Goal: Transaction & Acquisition: Purchase product/service

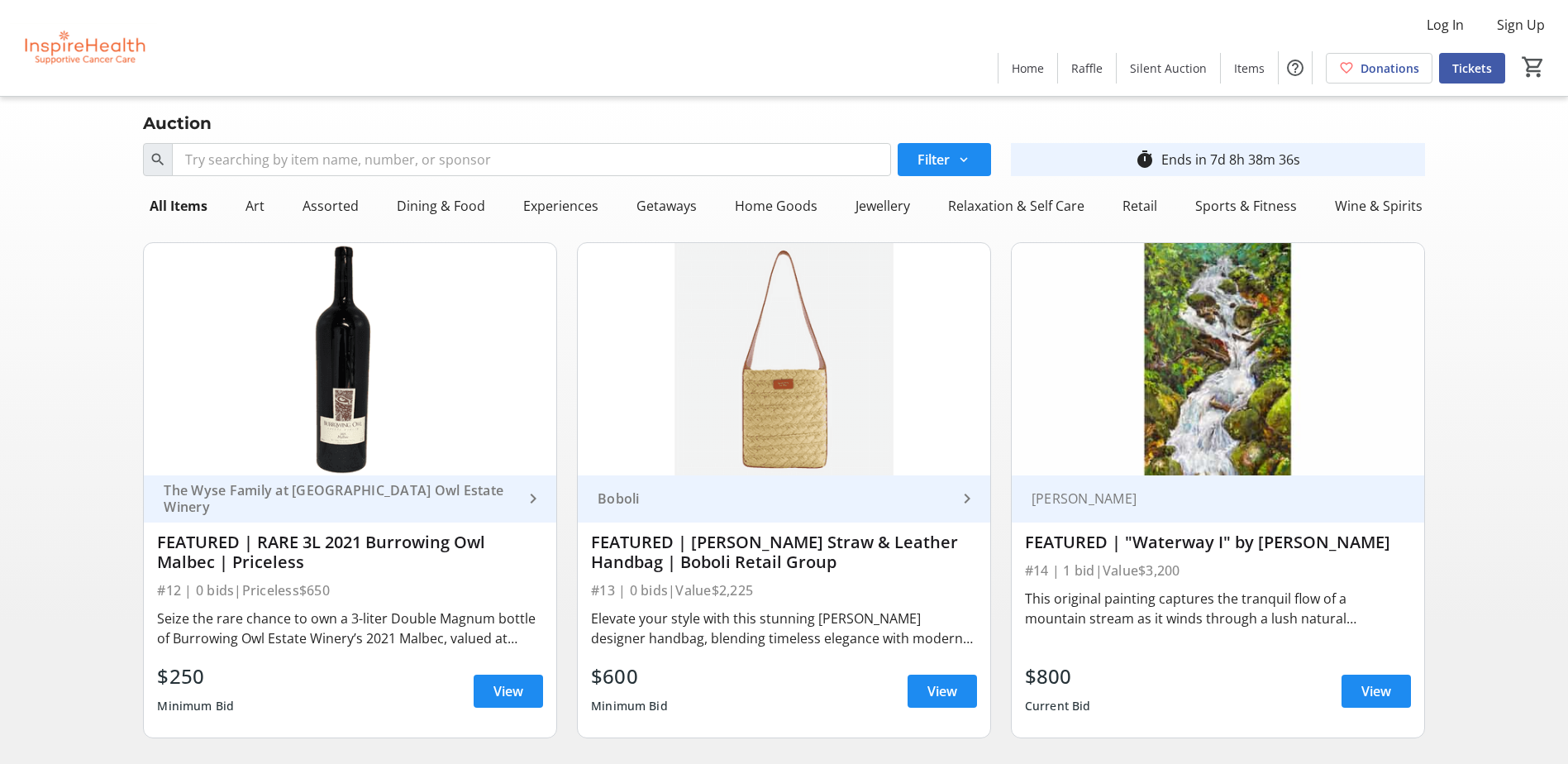
click at [1471, 57] on span at bounding box center [1472, 67] width 66 height 40
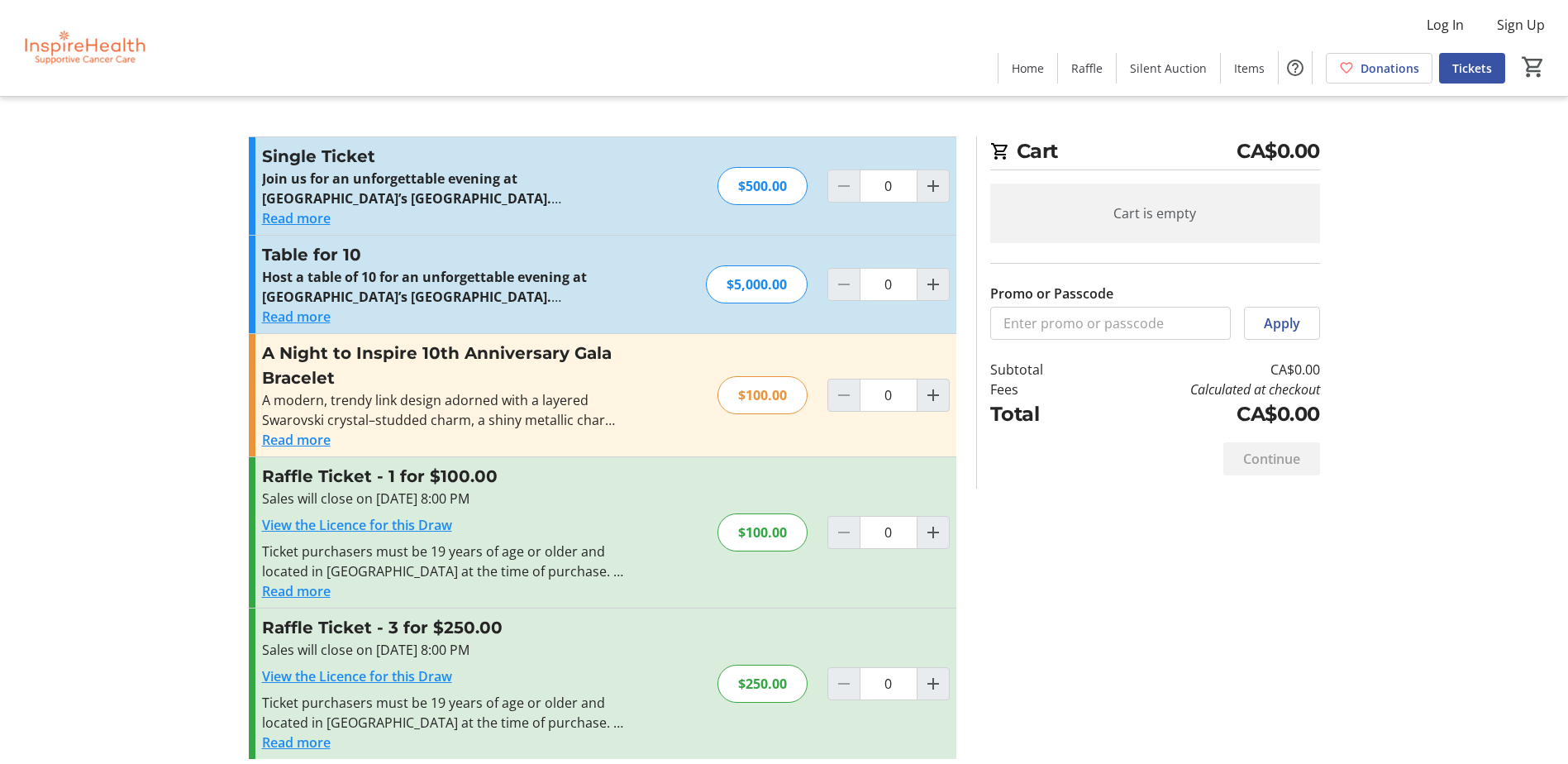
click at [433, 150] on h3 "Single Ticket" at bounding box center [442, 156] width 362 height 24
click at [534, 279] on strong "Host a table of 10 for an unforgettable evening at Vancouver’s Fairmont Pacific…" at bounding box center [424, 286] width 325 height 38
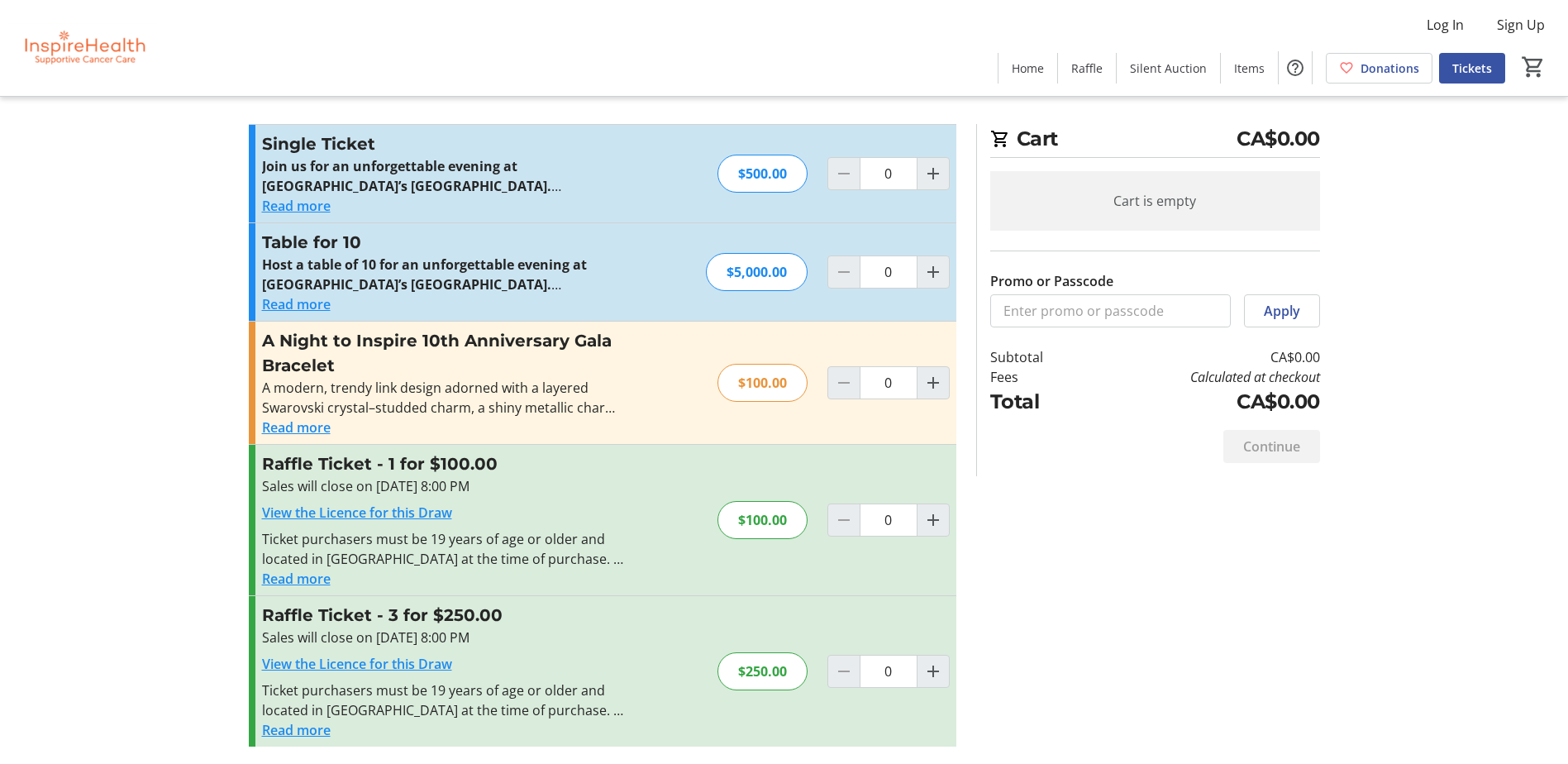
scroll to position [15, 0]
click at [535, 227] on h3 "Table for 10" at bounding box center [442, 239] width 362 height 24
click at [1041, 70] on span "Home" at bounding box center [1027, 68] width 32 height 18
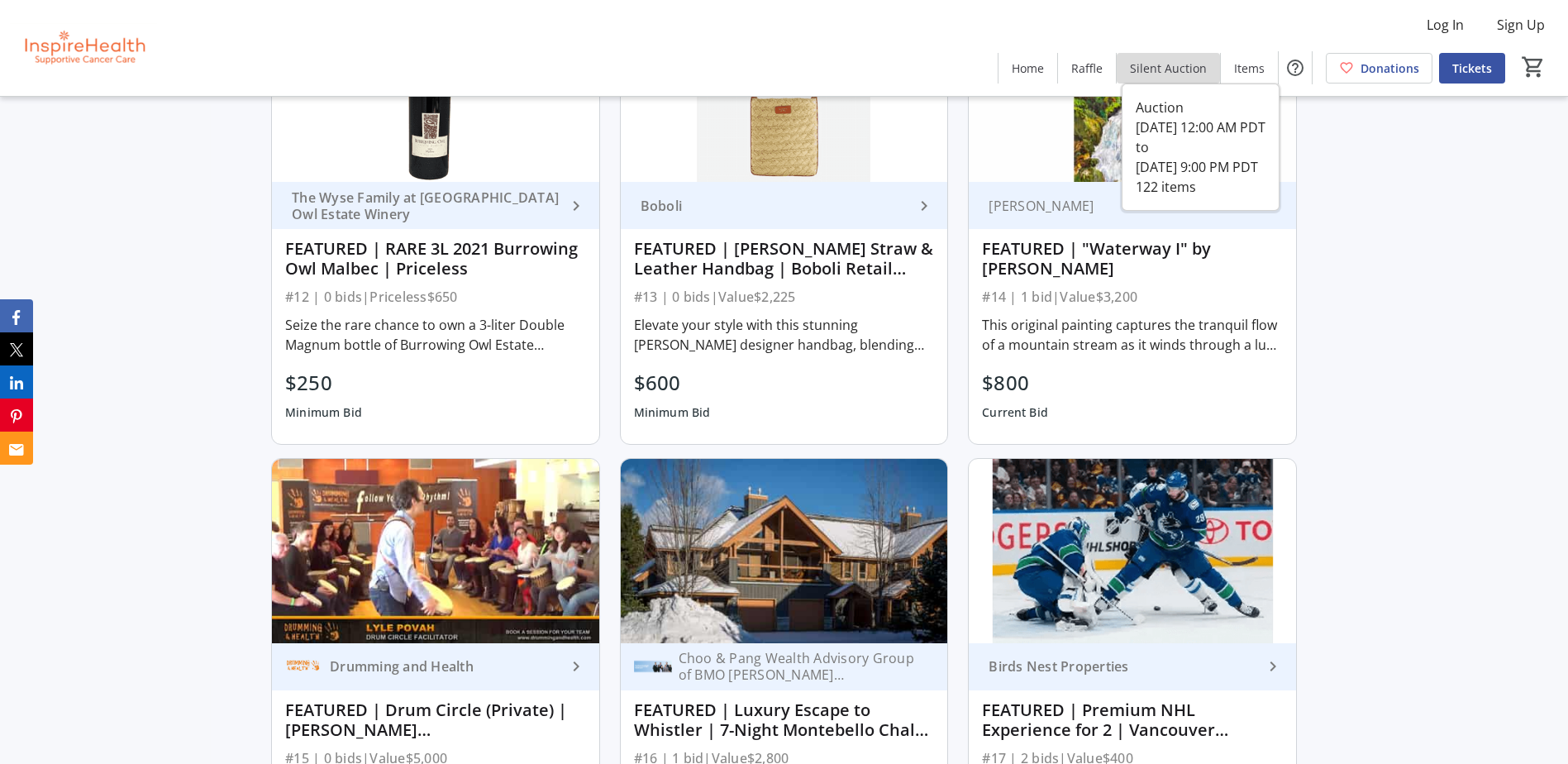
click at [1193, 78] on span at bounding box center [1168, 67] width 103 height 40
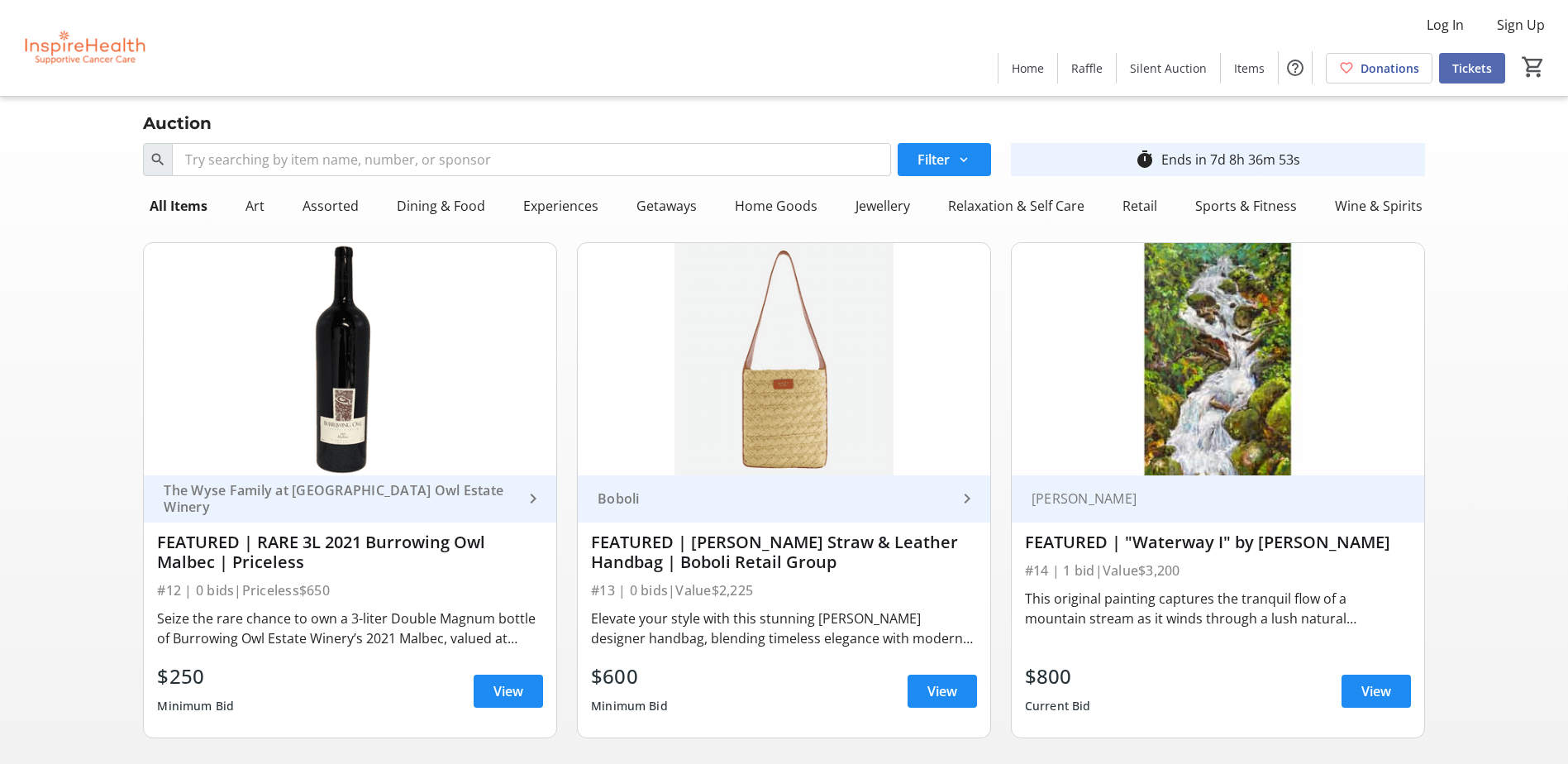
click at [1489, 65] on span "Tickets" at bounding box center [1472, 68] width 40 height 18
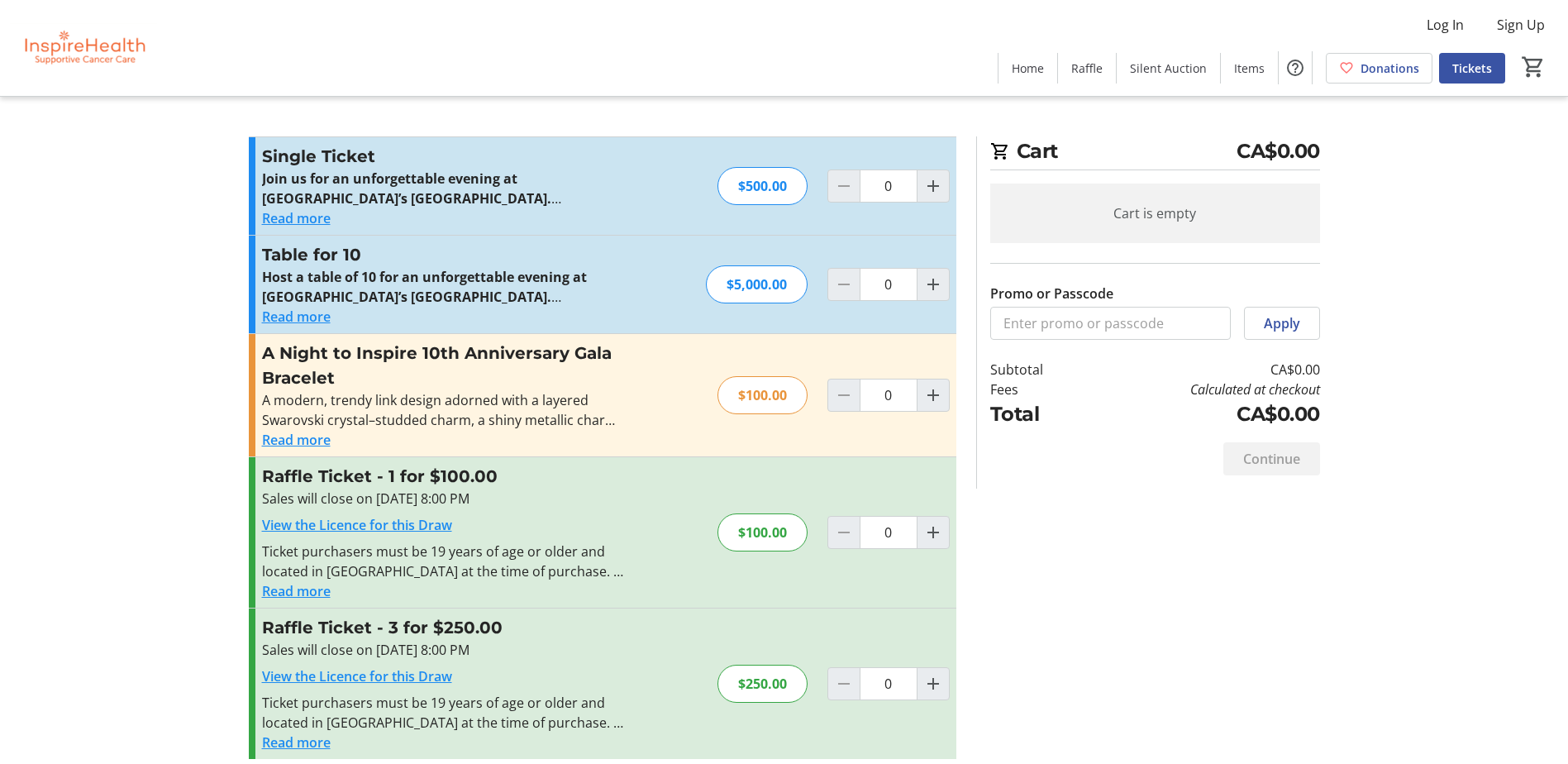
scroll to position [15, 0]
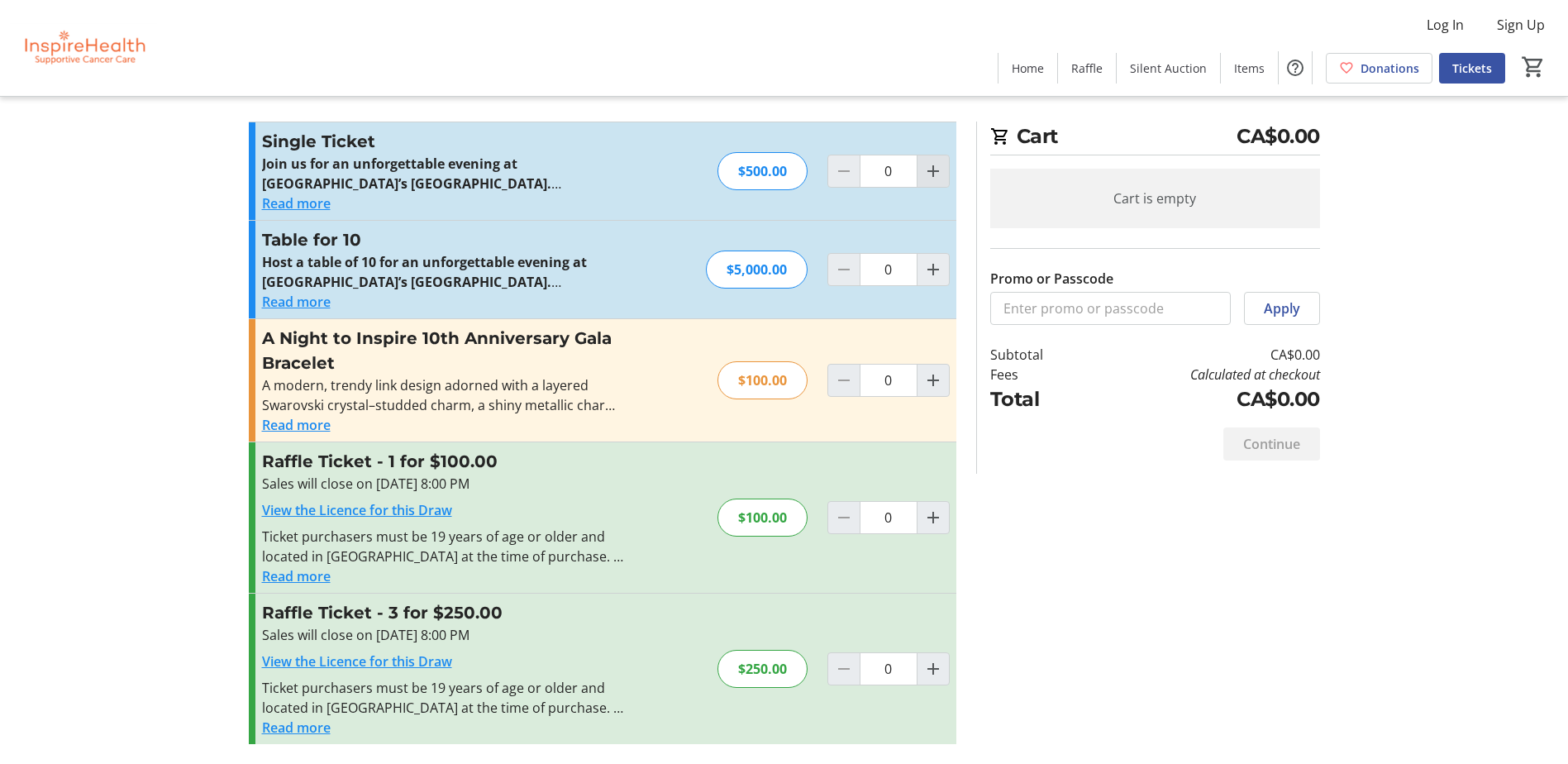
click at [929, 171] on mat-icon "Increment by one" at bounding box center [933, 171] width 19 height 19
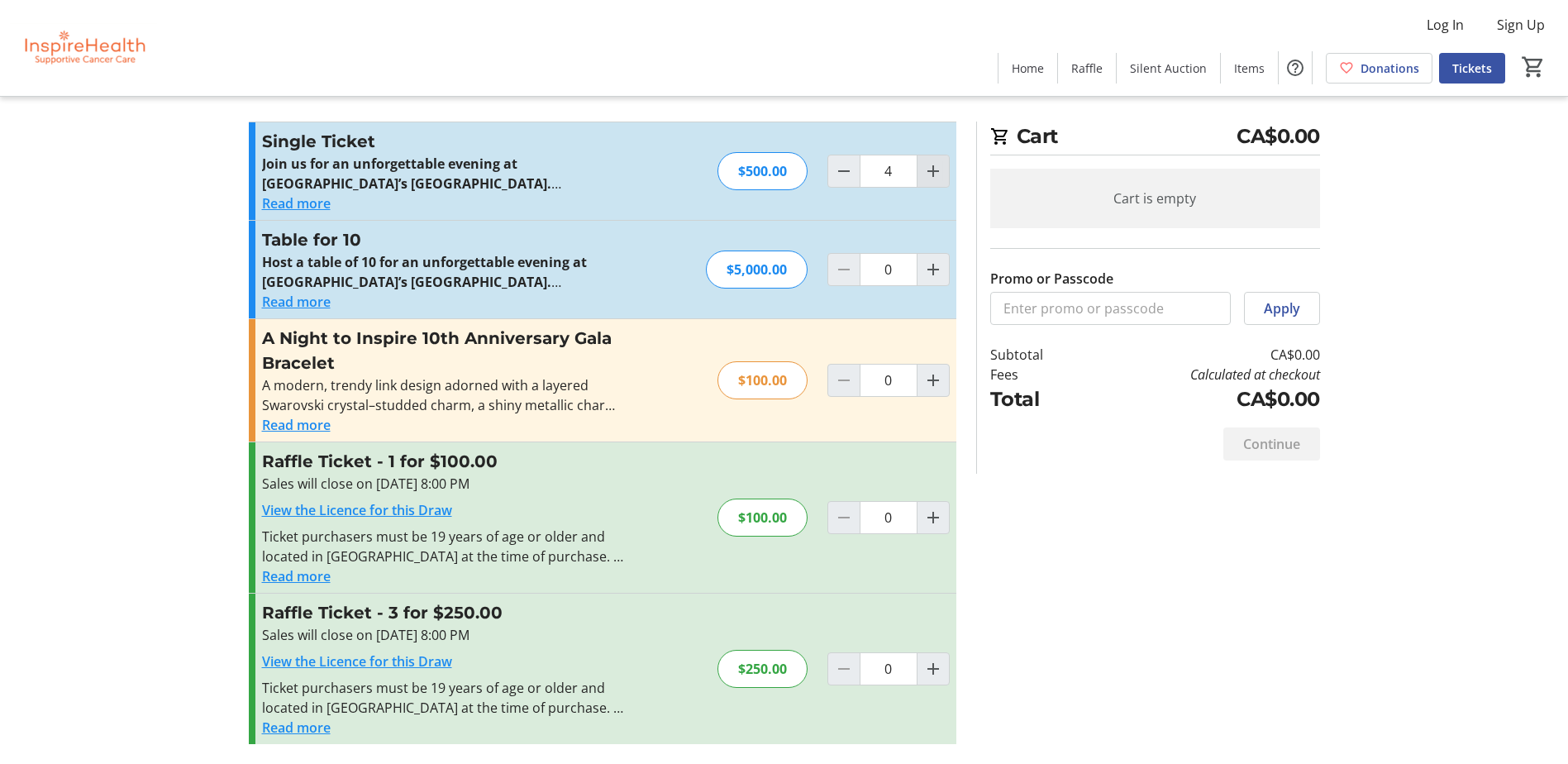
type input "5"
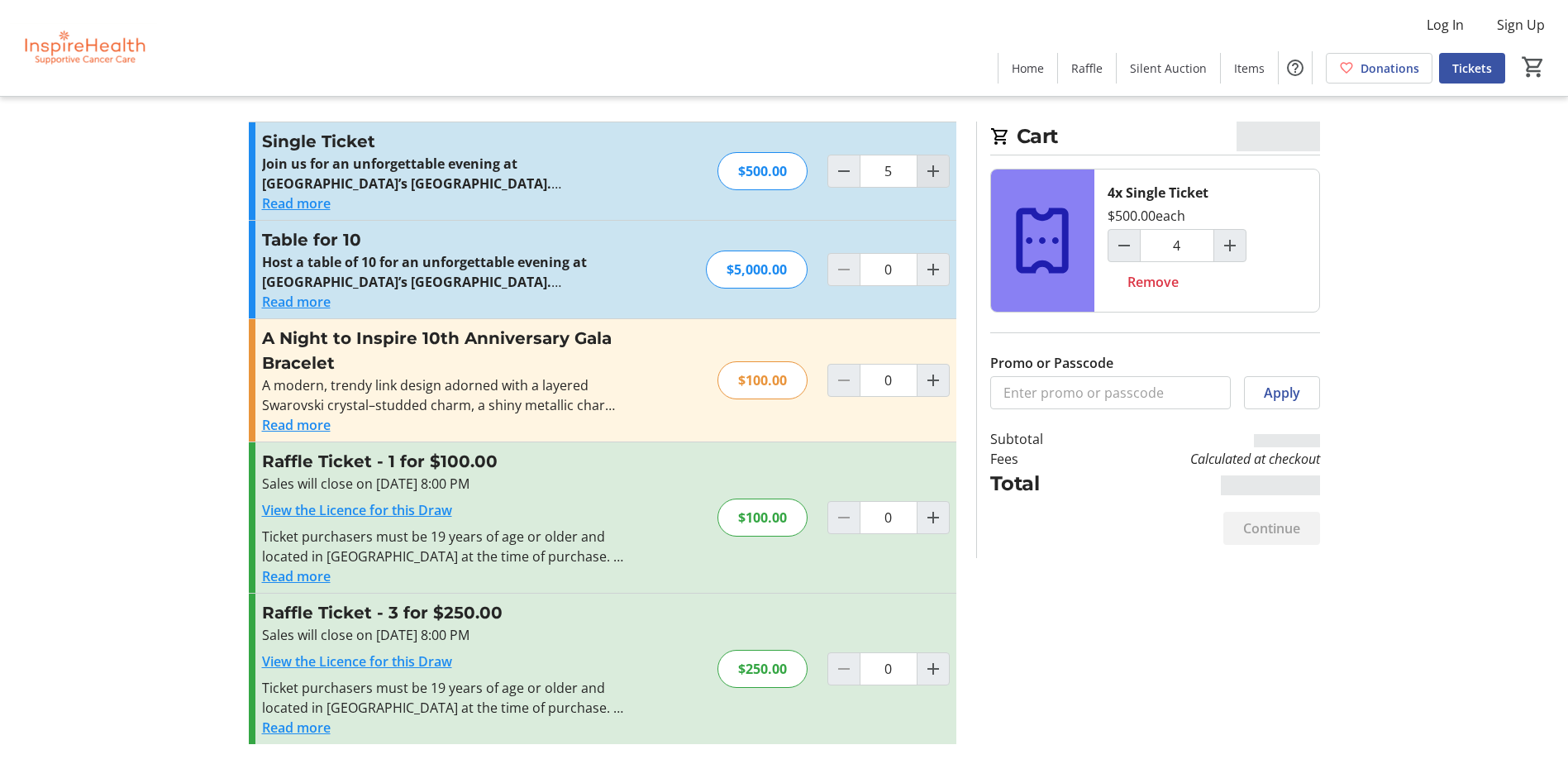
type input "5"
click at [929, 171] on mat-icon "Increment by one" at bounding box center [933, 171] width 19 height 19
type input "6"
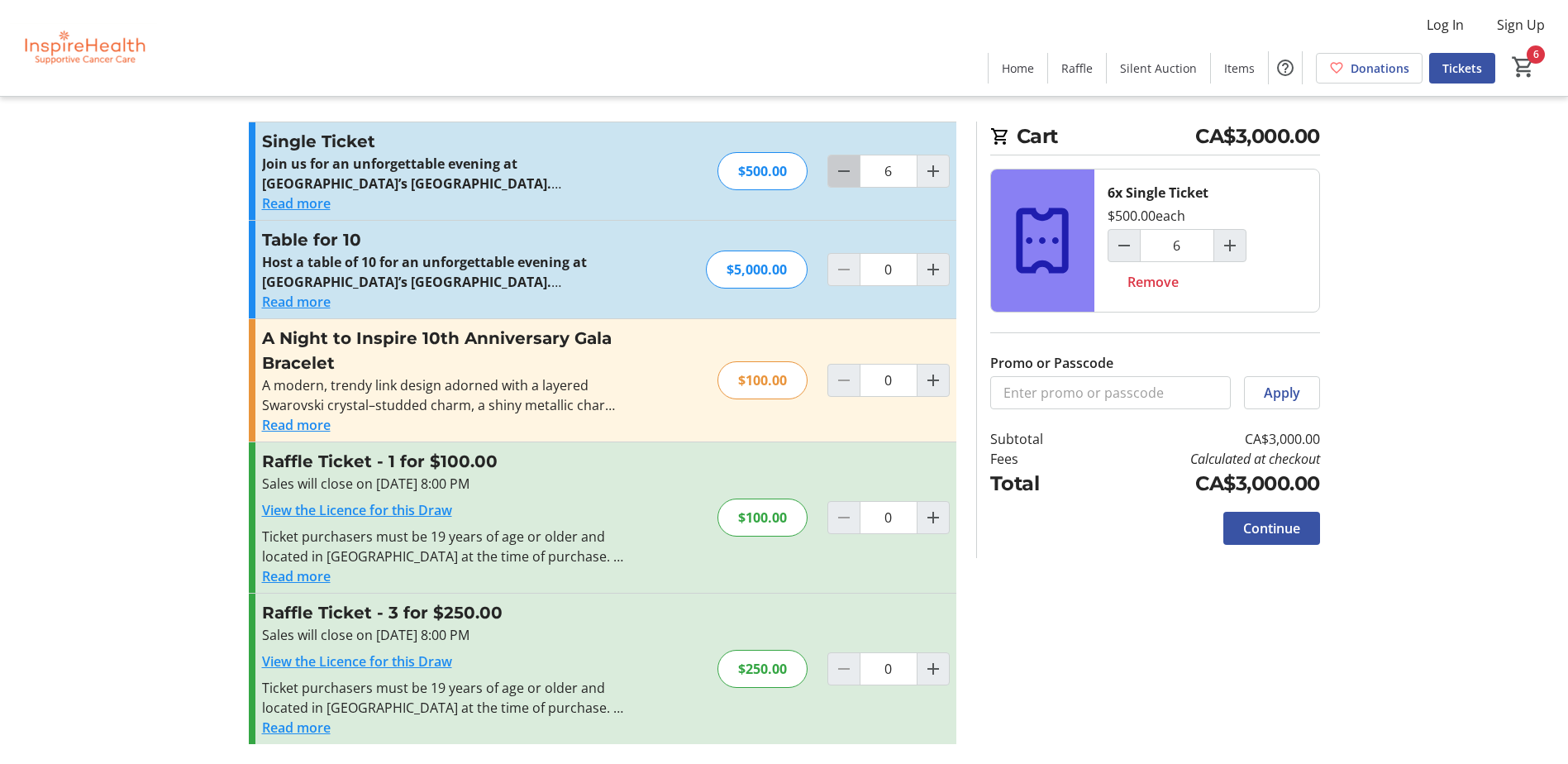
click at [841, 168] on mat-icon "Decrement by one" at bounding box center [844, 171] width 19 height 19
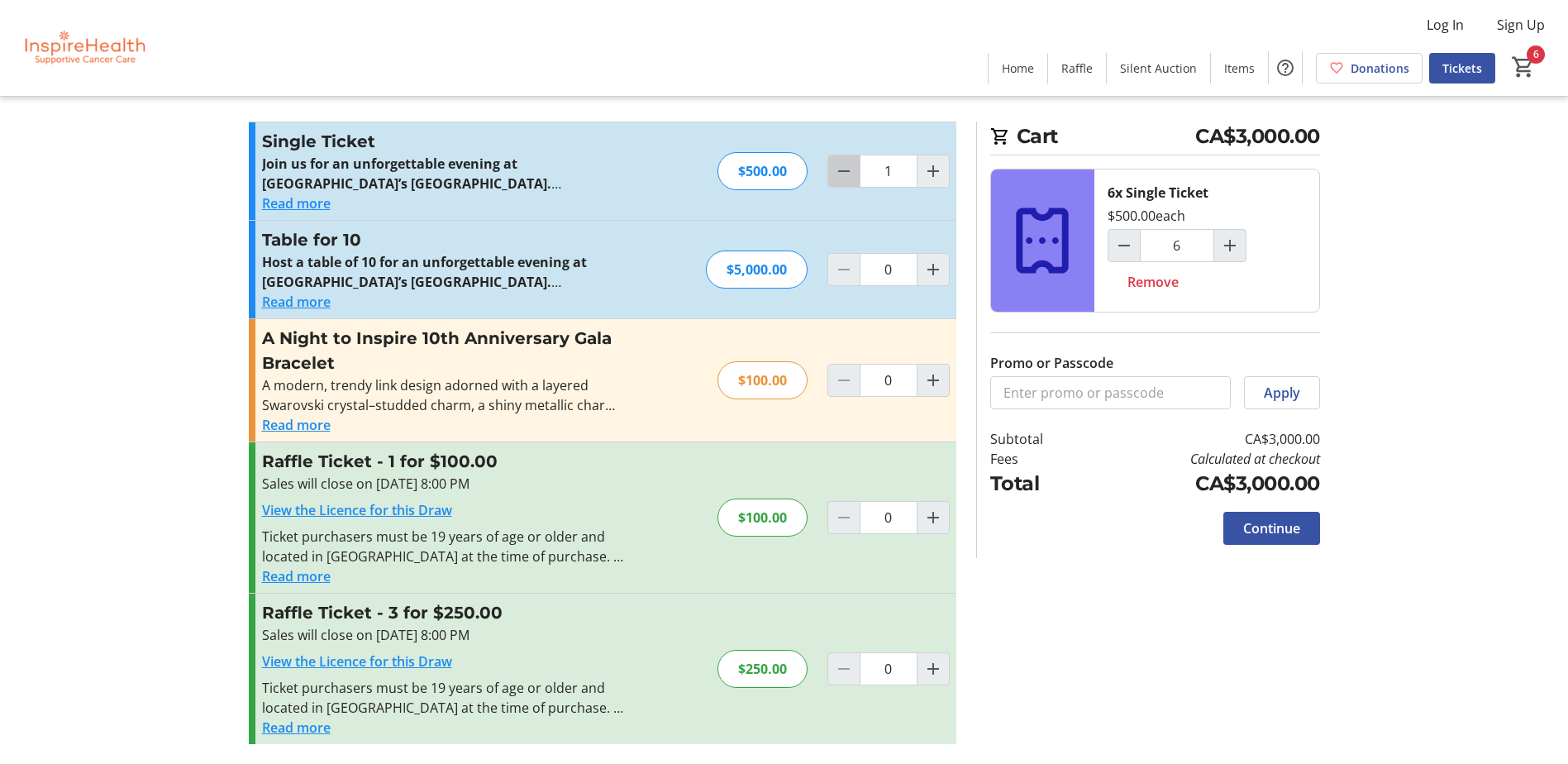
click at [841, 168] on mat-icon "Decrement by one" at bounding box center [844, 171] width 19 height 19
type input "0"
click at [841, 168] on div at bounding box center [844, 172] width 33 height 33
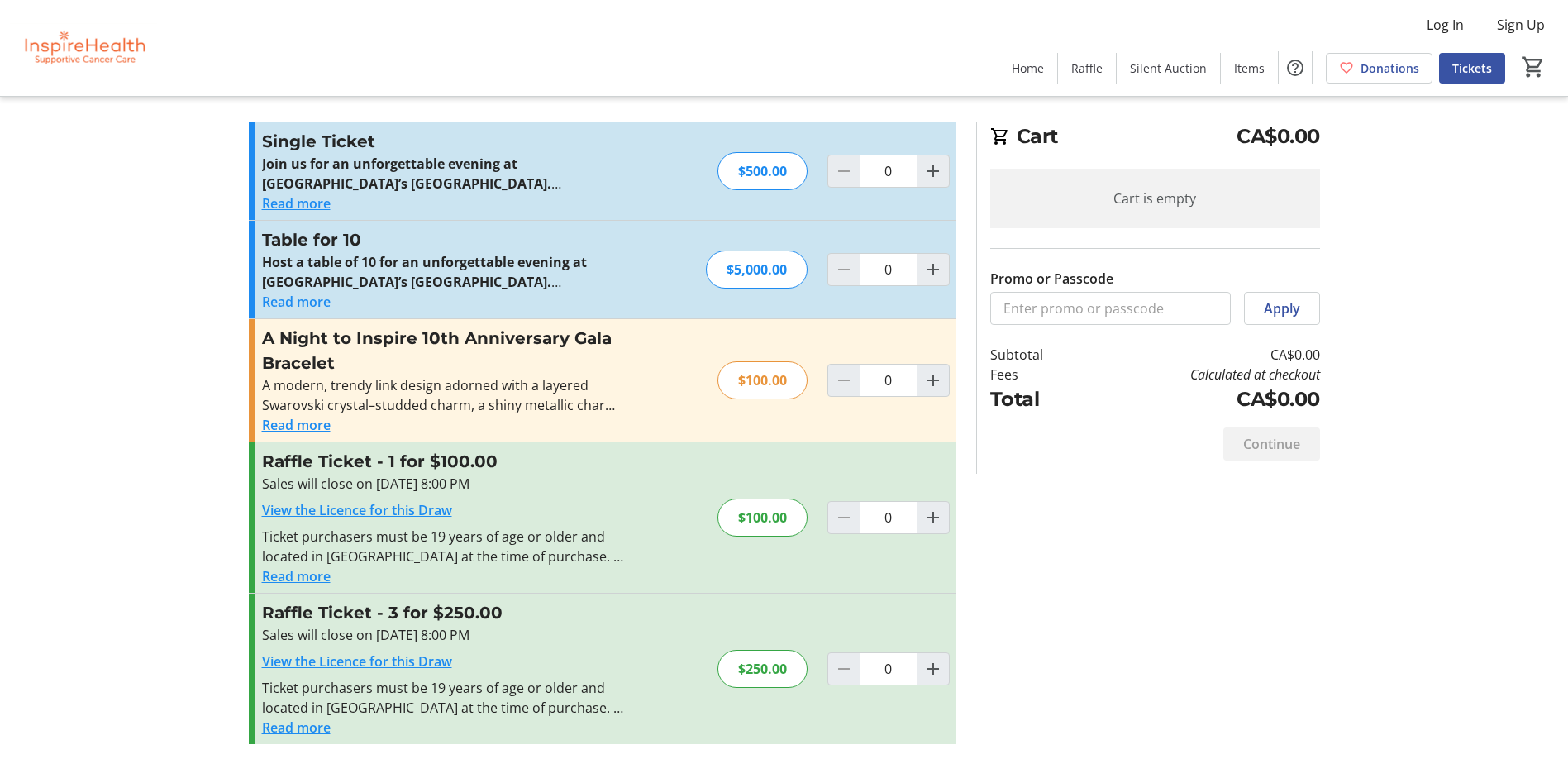
click at [290, 204] on button "Read more" at bounding box center [296, 203] width 68 height 19
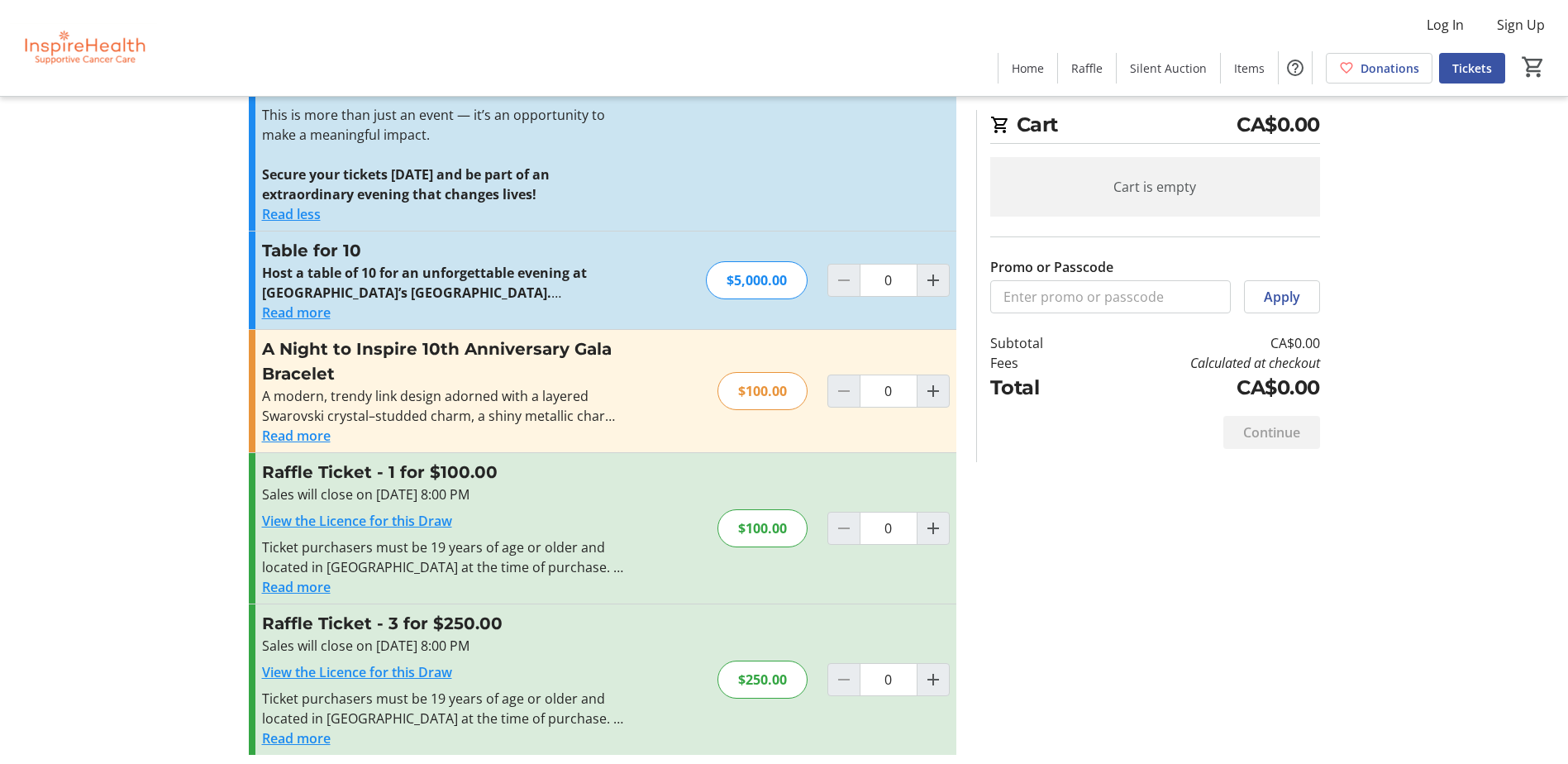
scroll to position [263, 0]
click at [317, 308] on button "Read more" at bounding box center [296, 312] width 68 height 19
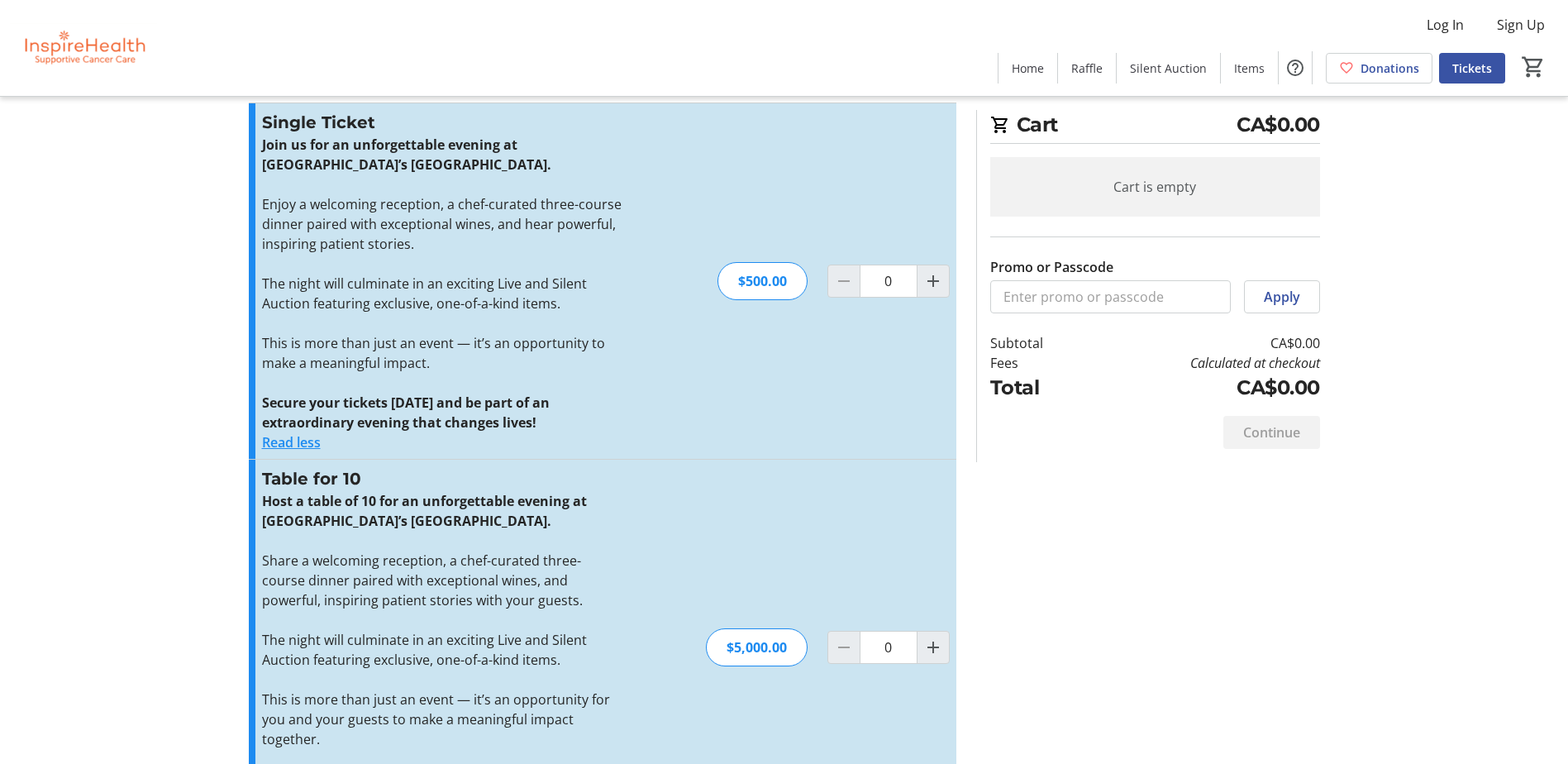
scroll to position [0, 0]
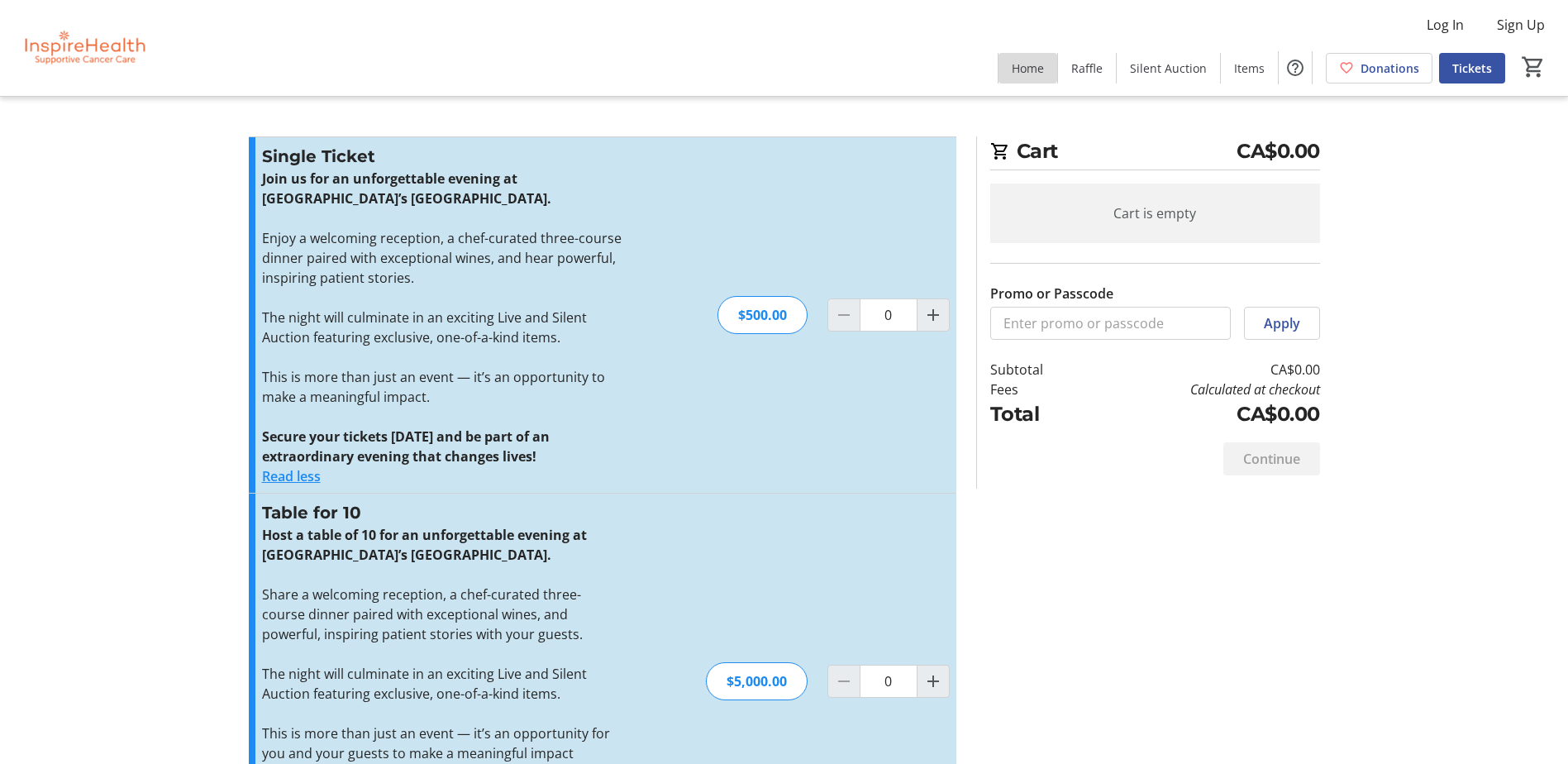
click at [1044, 86] on span at bounding box center [1027, 67] width 58 height 40
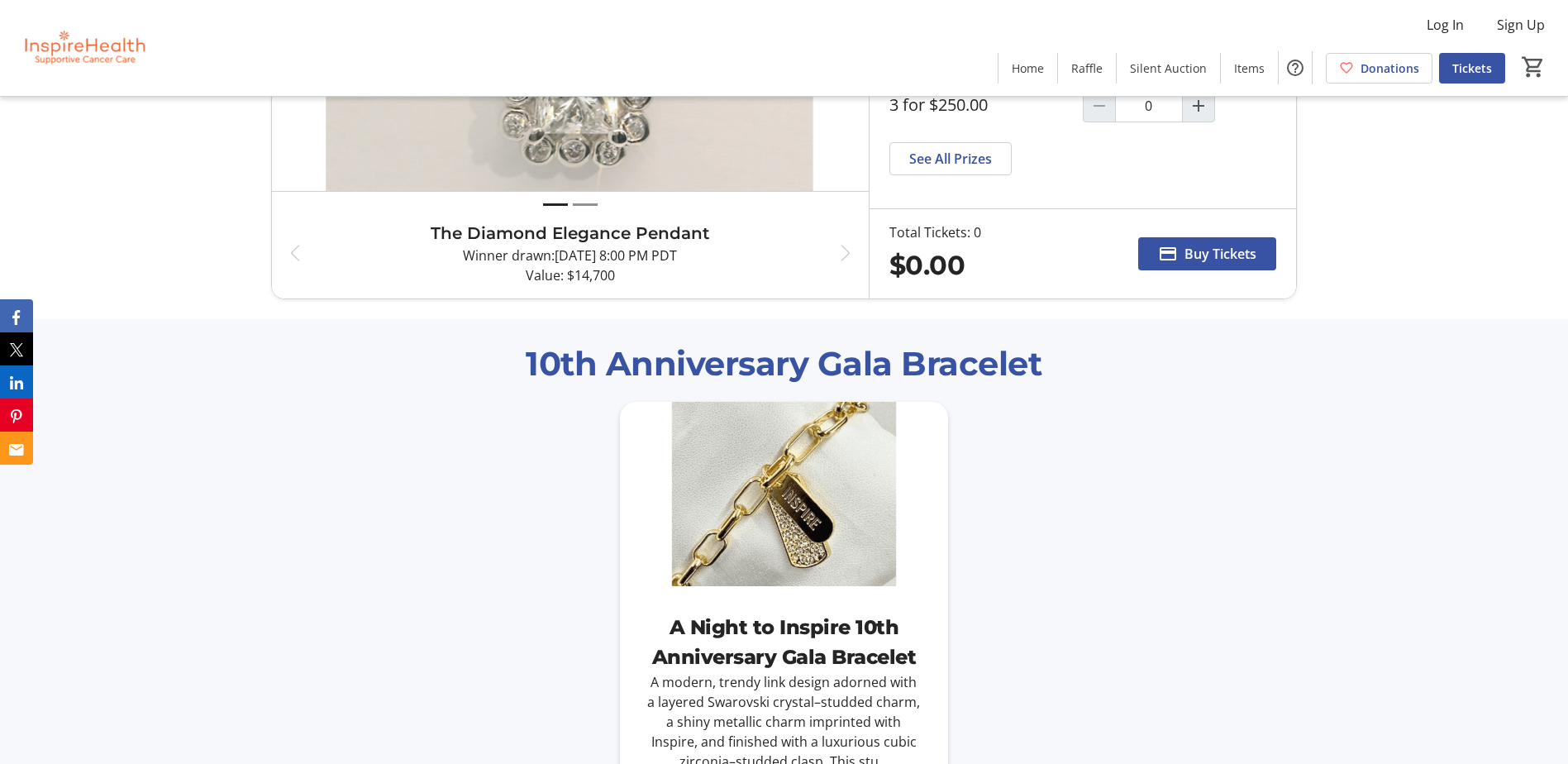
scroll to position [2066, 0]
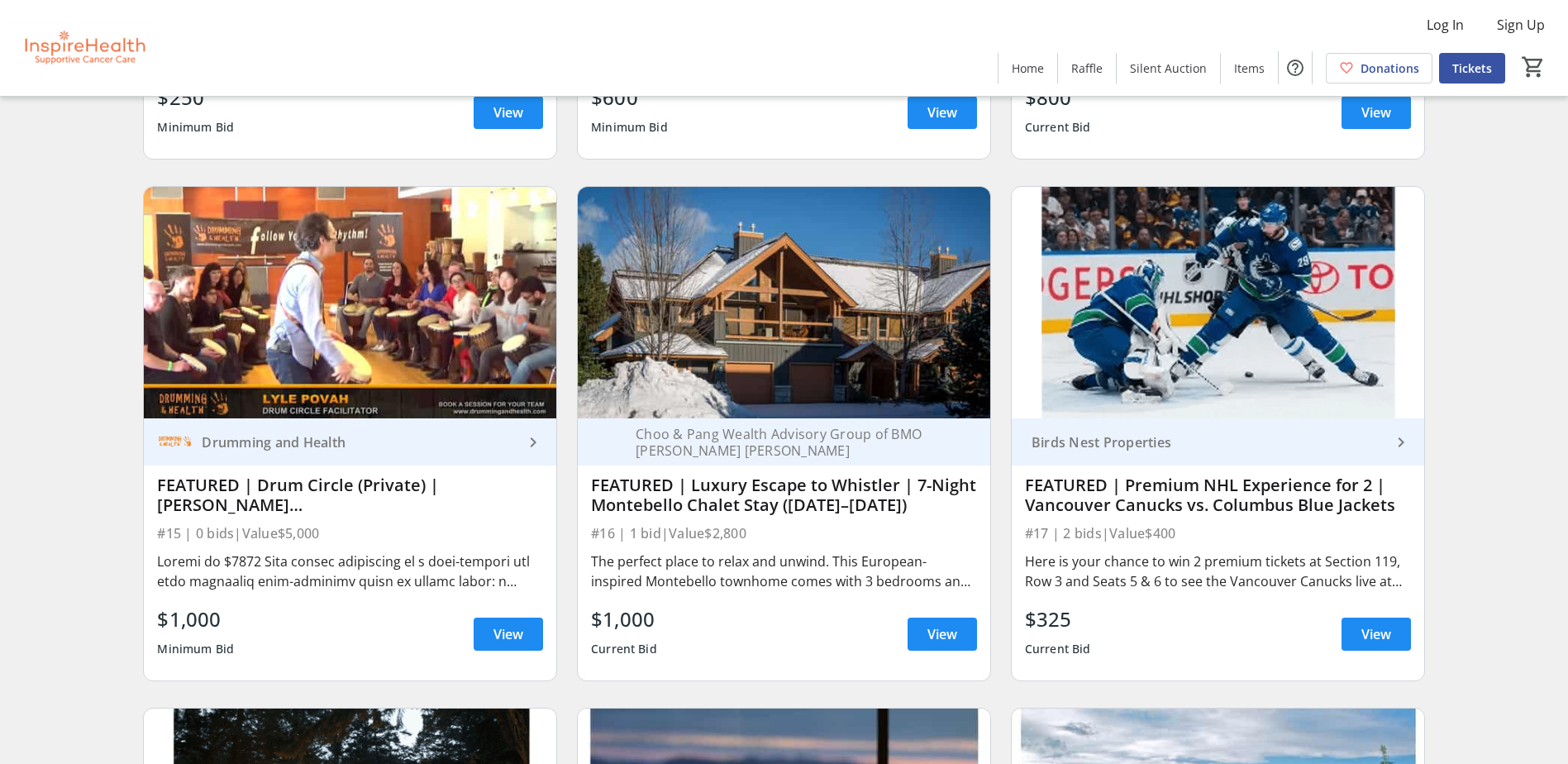
scroll to position [661, 0]
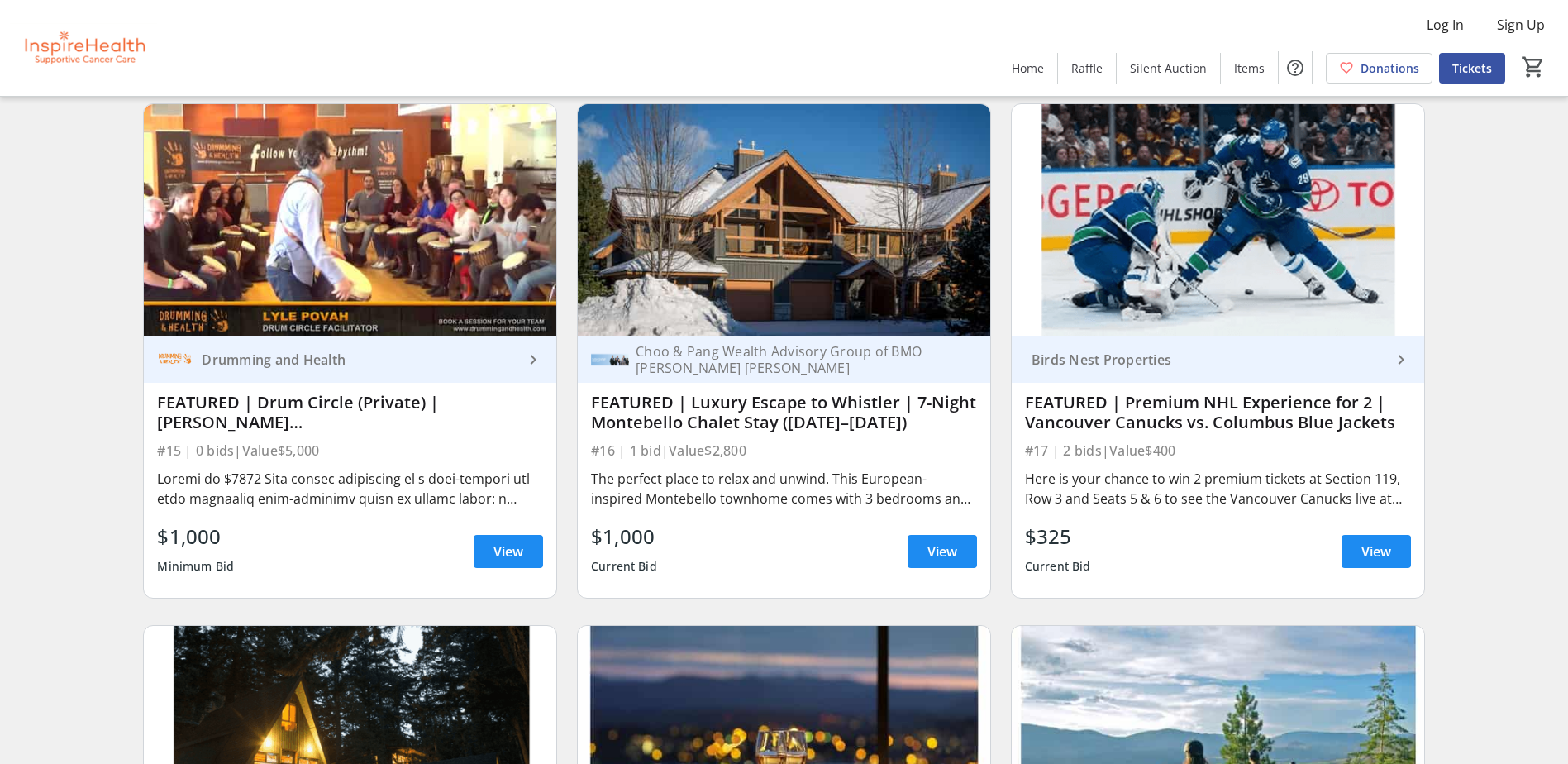
click at [687, 419] on div "FEATURED | Luxury Escape to Whistler | 7-Night Montebello Chalet Stay ([DATE]–[…" at bounding box center [784, 412] width 386 height 40
click at [950, 562] on span at bounding box center [941, 551] width 69 height 40
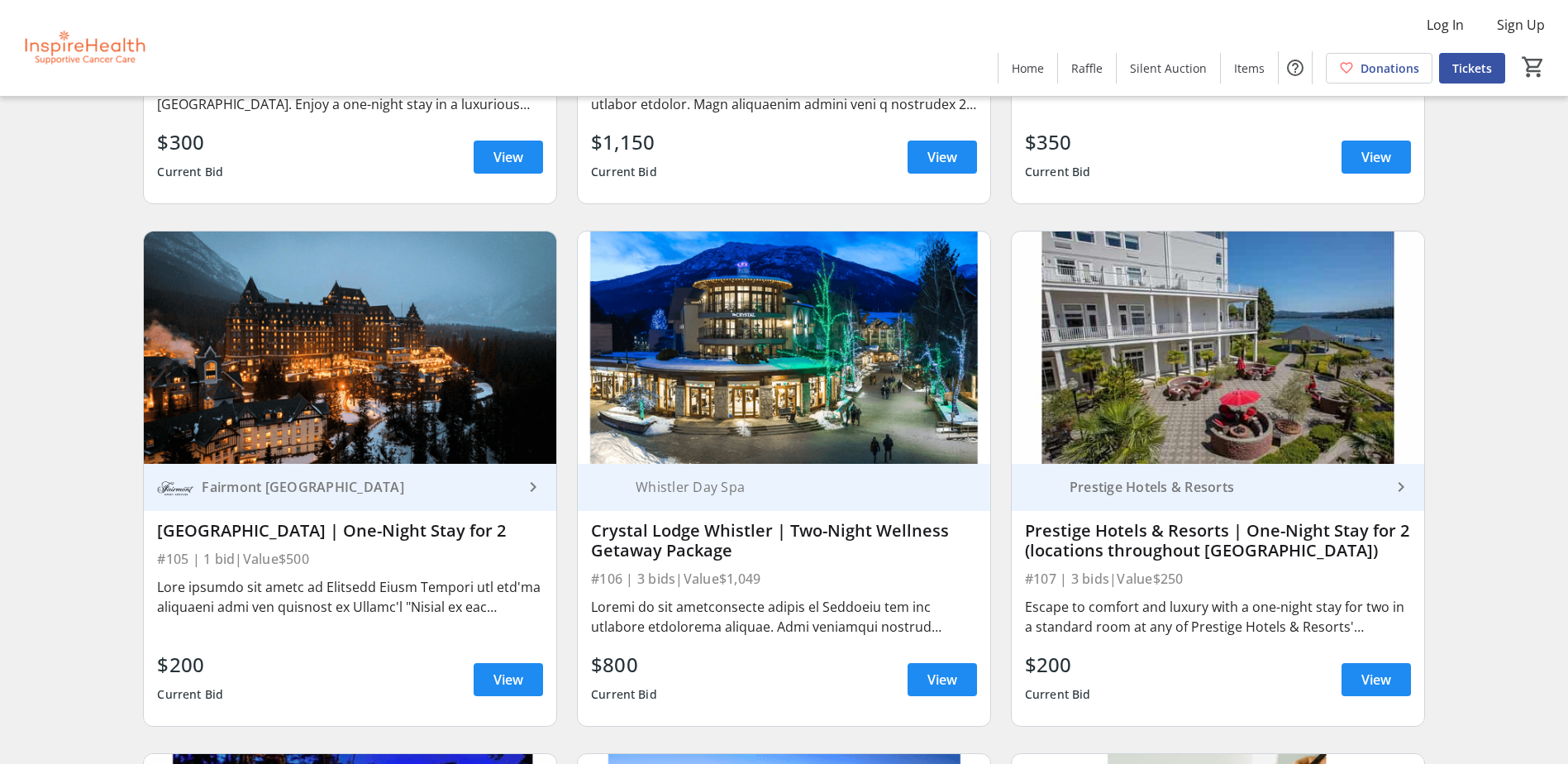
scroll to position [2149, 0]
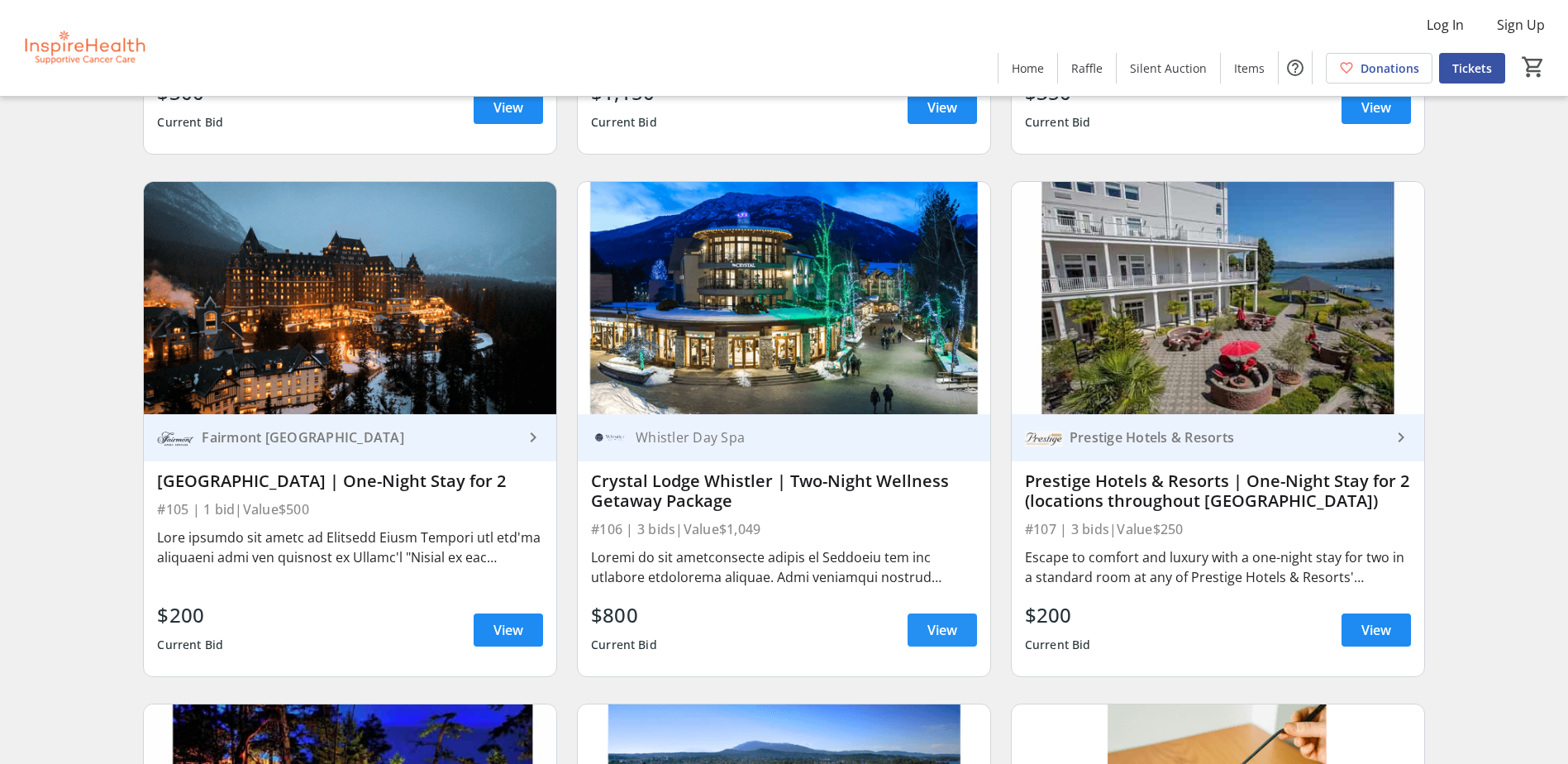
click at [952, 647] on span at bounding box center [941, 630] width 69 height 40
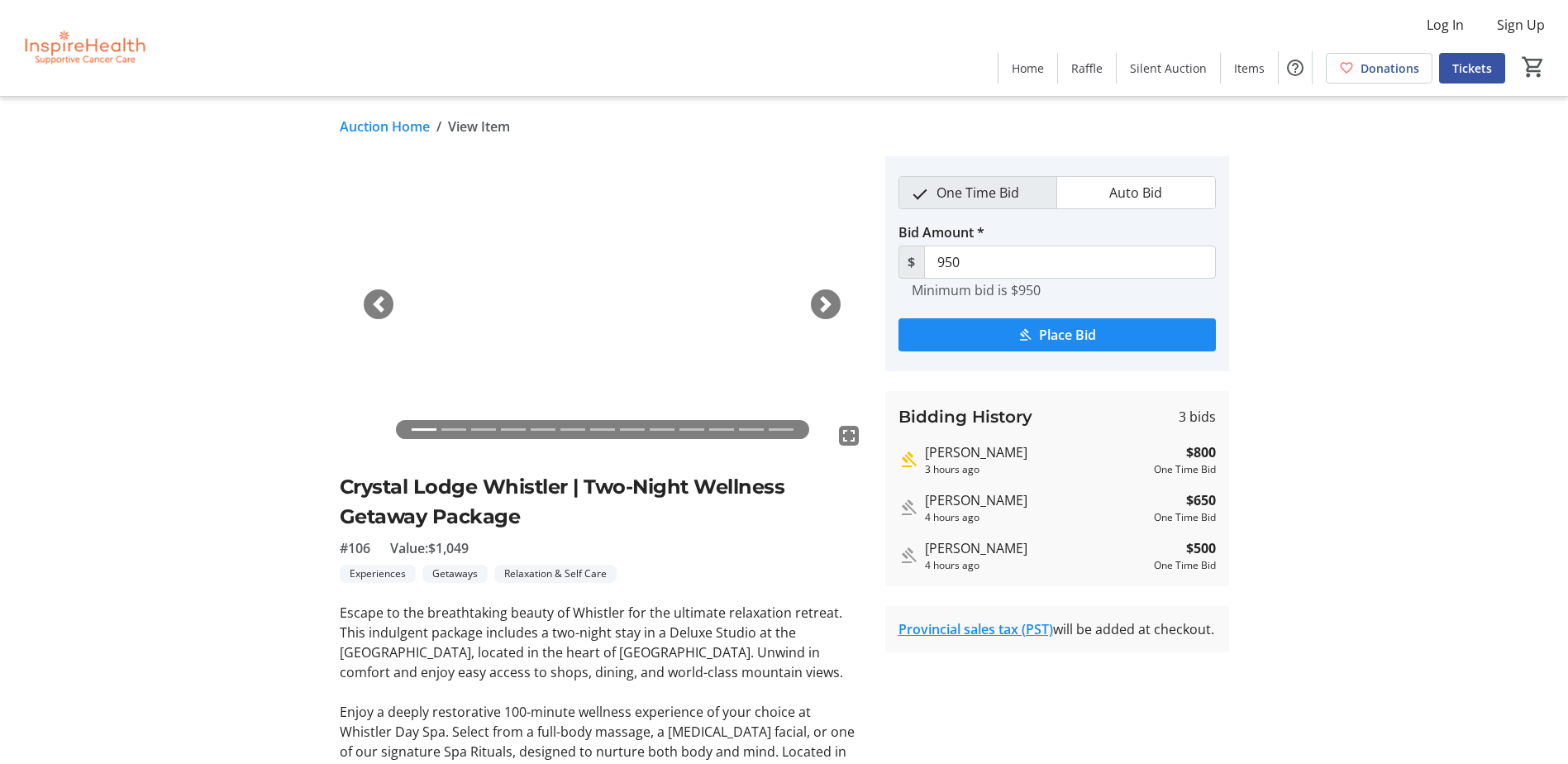
drag, startPoint x: 1201, startPoint y: 456, endPoint x: 1086, endPoint y: 460, distance: 115.1
click at [1086, 460] on div "Dawn Zucchelli 3 hours ago $800 One Time Bid" at bounding box center [1057, 460] width 318 height 35
drag, startPoint x: 1086, startPoint y: 460, endPoint x: 1230, endPoint y: 459, distance: 144.0
click at [1230, 459] on tr-auction-item-bidding-ui "One Time Bid Auto Bid Bid Amount * $ 950 Minimum bid is $950 Place Bid Bidding …" at bounding box center [1056, 648] width 363 height 985
drag, startPoint x: 1197, startPoint y: 455, endPoint x: 1138, endPoint y: 449, distance: 59.3
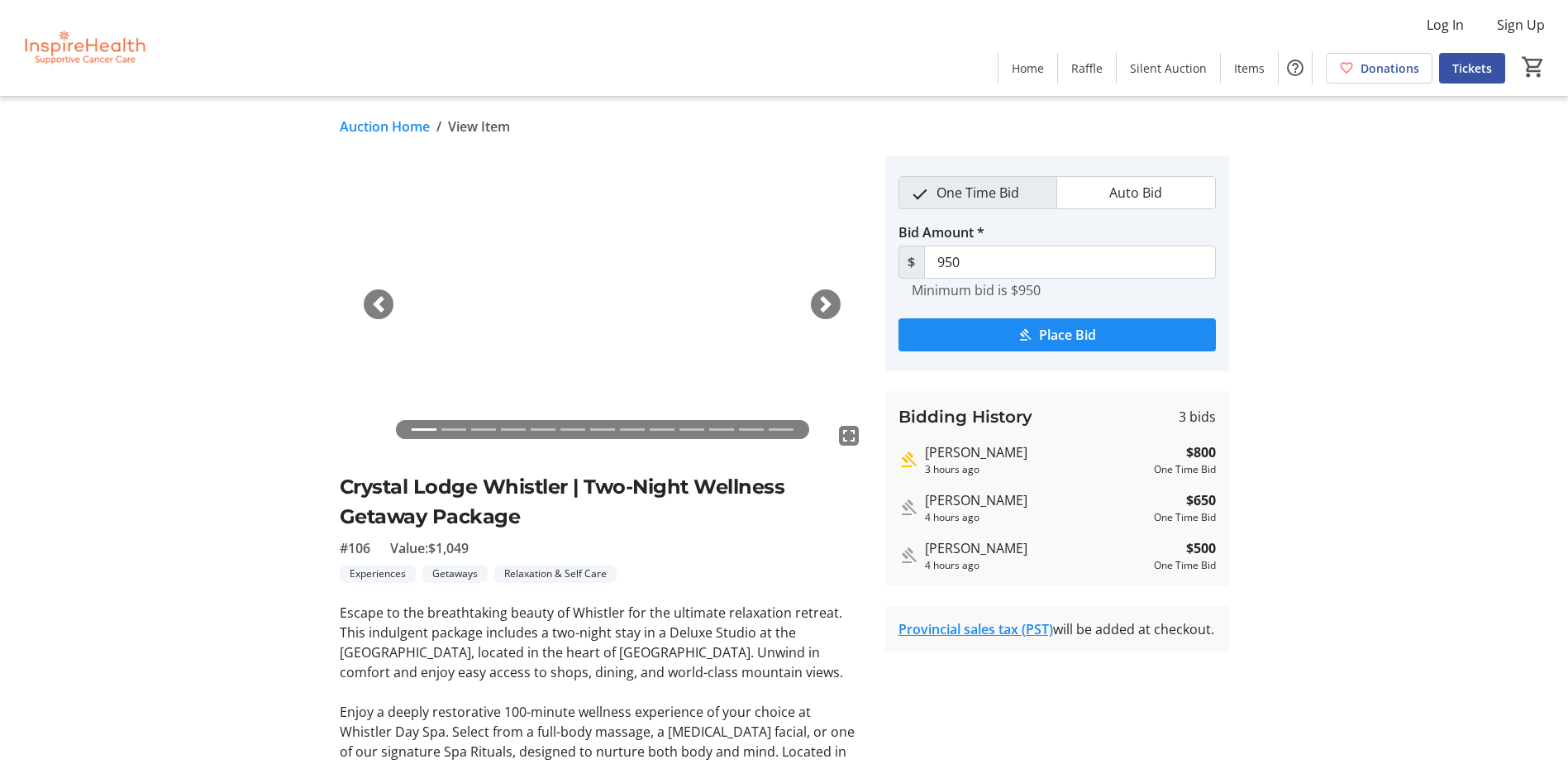
click at [1138, 449] on div "Dawn Zucchelli 3 hours ago $800 One Time Bid" at bounding box center [1057, 460] width 318 height 35
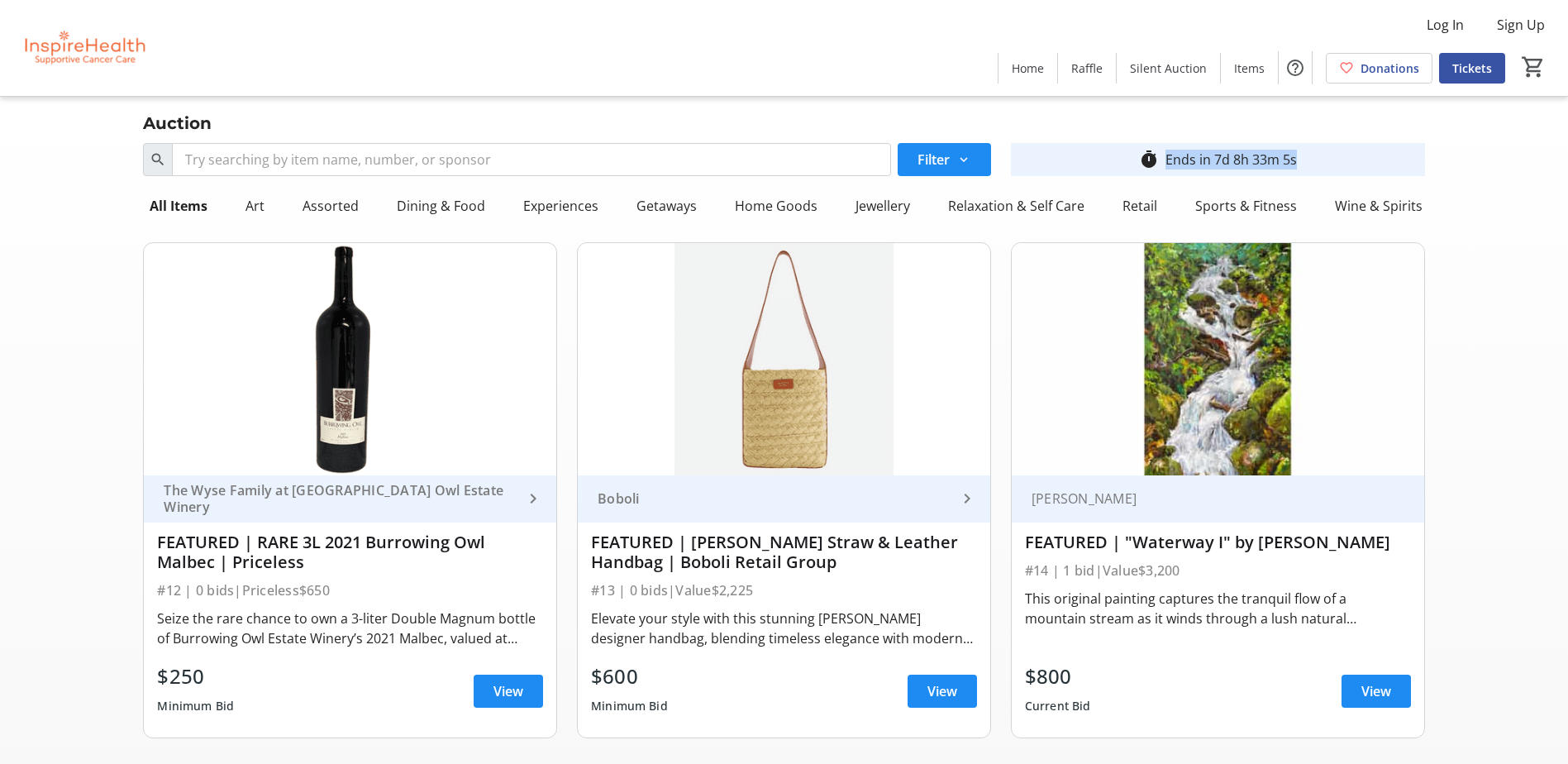
drag, startPoint x: 1288, startPoint y: 160, endPoint x: 1369, endPoint y: 172, distance: 81.9
click at [1369, 172] on div "timer_outline Ends in 7d 8h 33m 5s" at bounding box center [1217, 160] width 414 height 33
drag, startPoint x: 1369, startPoint y: 172, endPoint x: 1345, endPoint y: 176, distance: 24.3
click at [1345, 176] on div "Search Filter timer_outline Ends in 7d 8h 33m 4s" at bounding box center [784, 159] width 1301 height 46
drag, startPoint x: 1319, startPoint y: 155, endPoint x: 1394, endPoint y: 175, distance: 77.6
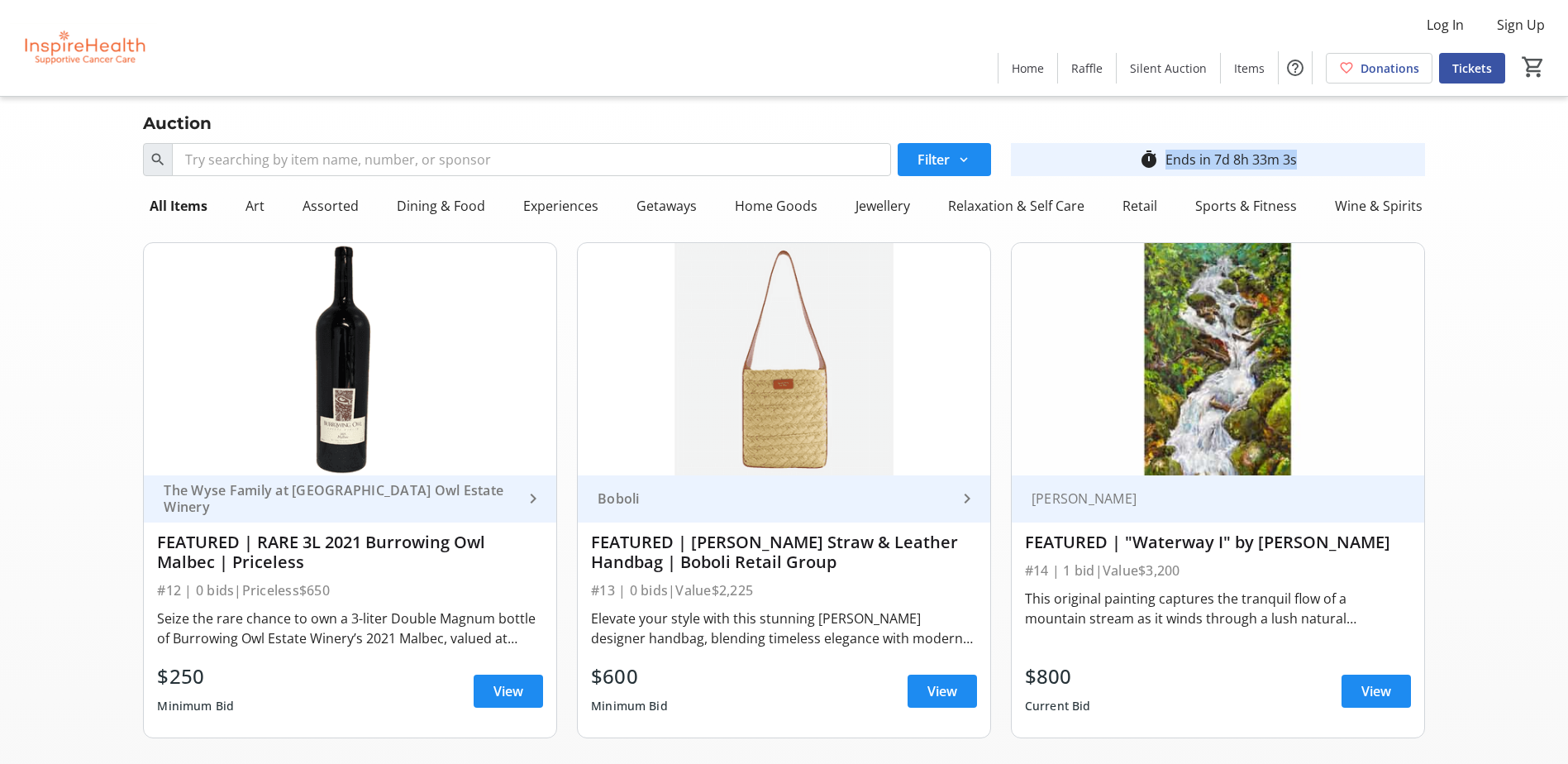
click at [1394, 175] on div "timer_outline Ends in 7d 8h 33m 3s" at bounding box center [1217, 160] width 414 height 33
drag, startPoint x: 1394, startPoint y: 175, endPoint x: 1535, endPoint y: 257, distance: 163.1
